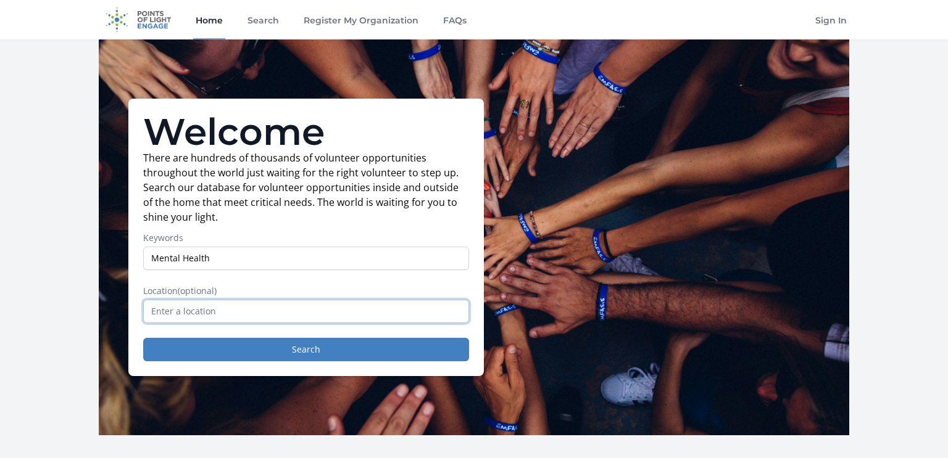
click at [238, 320] on input "text" at bounding box center [306, 311] width 326 height 23
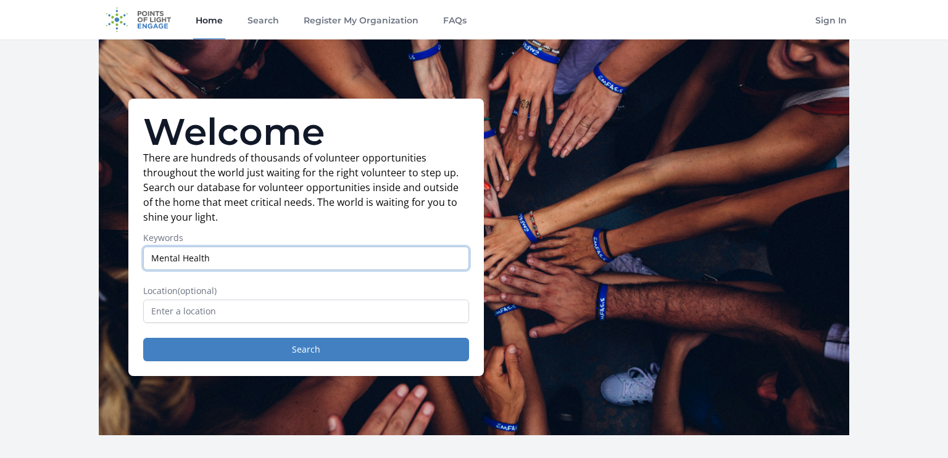
click at [232, 260] on input "Mental Health" at bounding box center [306, 258] width 326 height 23
type input "Mental Health/Special Needs"
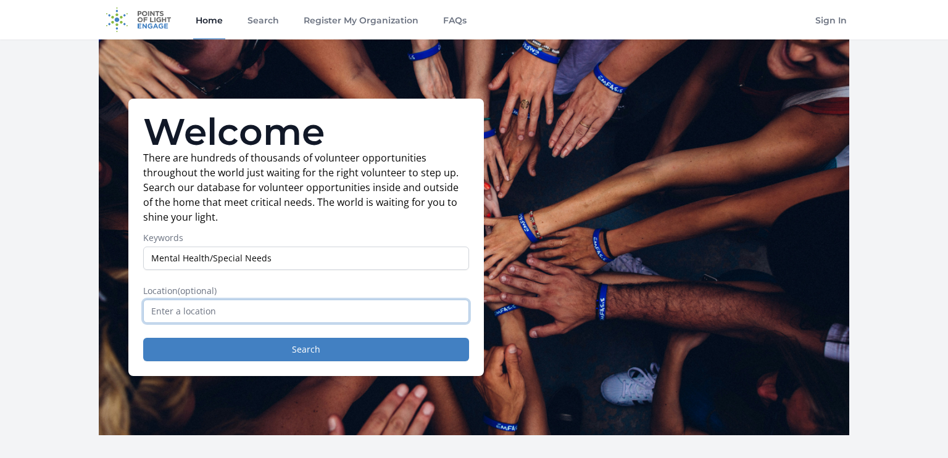
click at [208, 315] on input "text" at bounding box center [306, 311] width 326 height 23
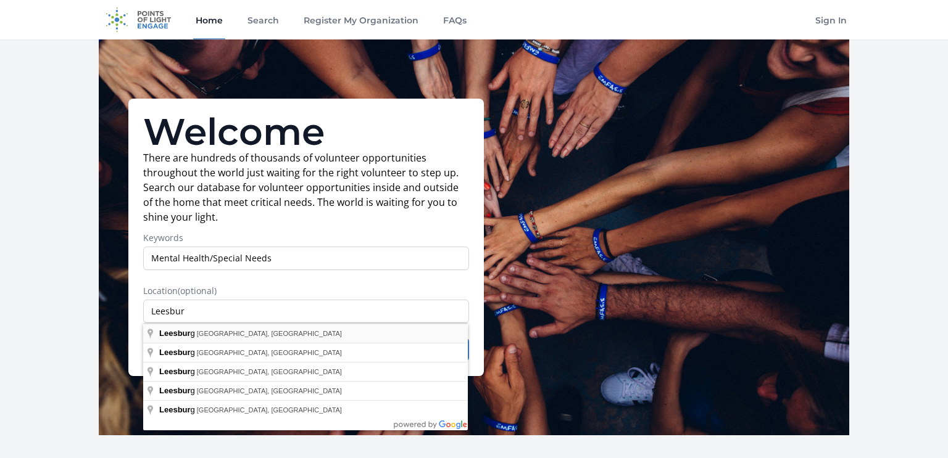
type input "[GEOGRAPHIC_DATA], [GEOGRAPHIC_DATA], [GEOGRAPHIC_DATA]"
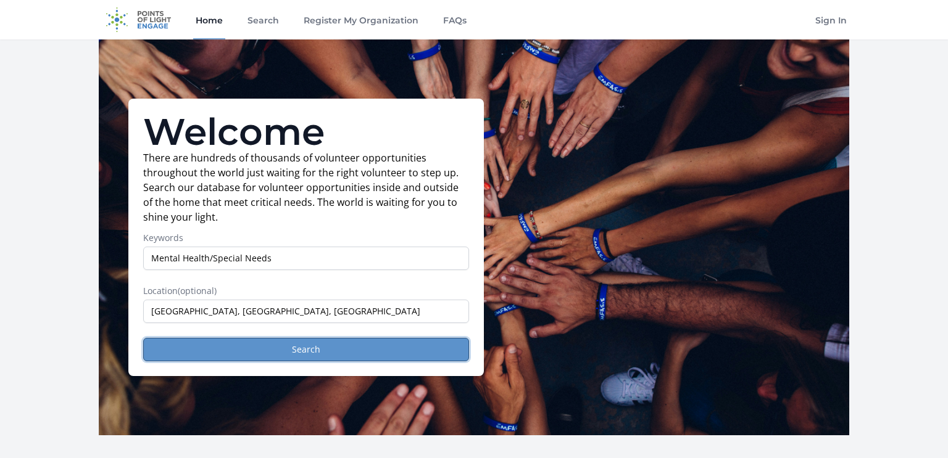
click at [215, 348] on button "Search" at bounding box center [306, 349] width 326 height 23
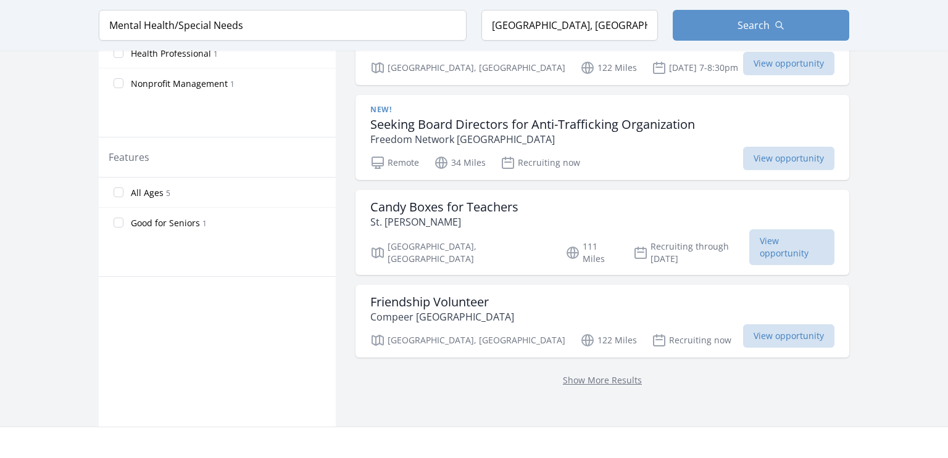
scroll to position [620, 0]
click at [573, 372] on p "Show More Results" at bounding box center [602, 379] width 464 height 15
click at [587, 374] on link "Show More Results" at bounding box center [602, 380] width 79 height 12
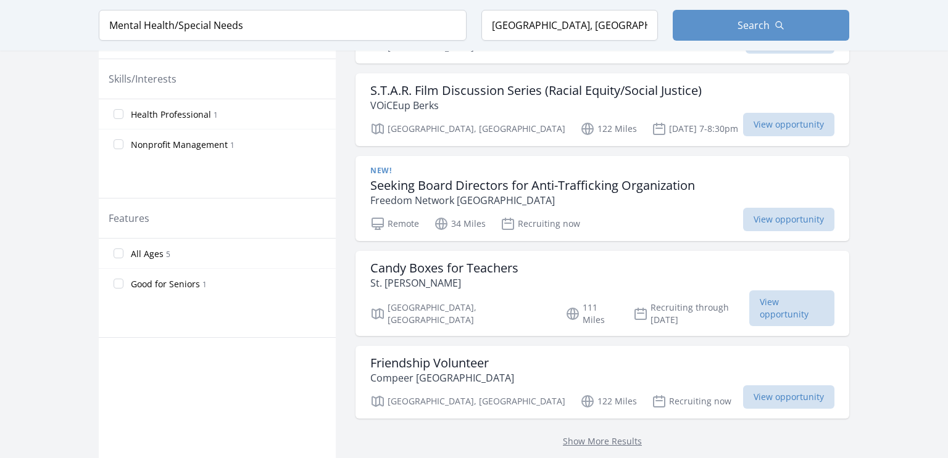
scroll to position [671, 0]
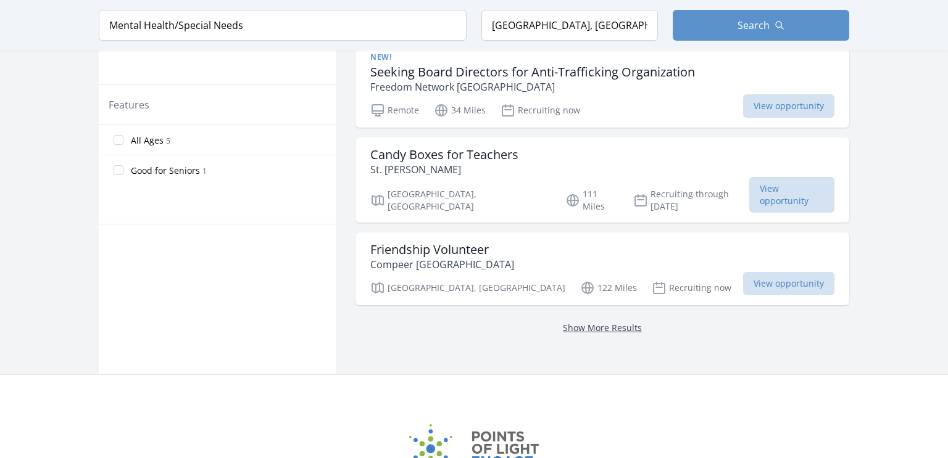
click at [570, 322] on link "Show More Results" at bounding box center [602, 328] width 79 height 12
